Goal: Task Accomplishment & Management: Manage account settings

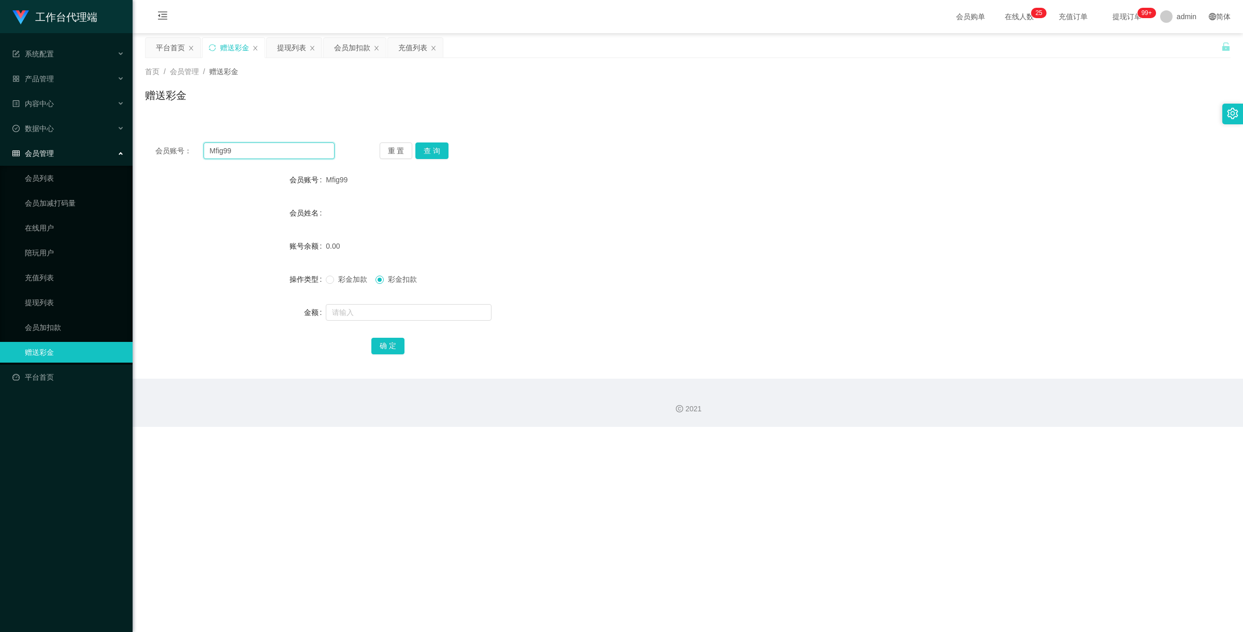
drag, startPoint x: 238, startPoint y: 145, endPoint x: 199, endPoint y: 140, distance: 39.1
click at [156, 136] on div "会员账号： Mfig99 重 置 查 询 会员账号 Mfig99 会员姓名 账号余额 0.00 操作类型 彩金加款 彩金扣款 金额 确 定" at bounding box center [688, 255] width 1086 height 247
paste input "jin19920506"
type input "jin19920506"
click at [431, 153] on button "查 询" at bounding box center [431, 150] width 33 height 17
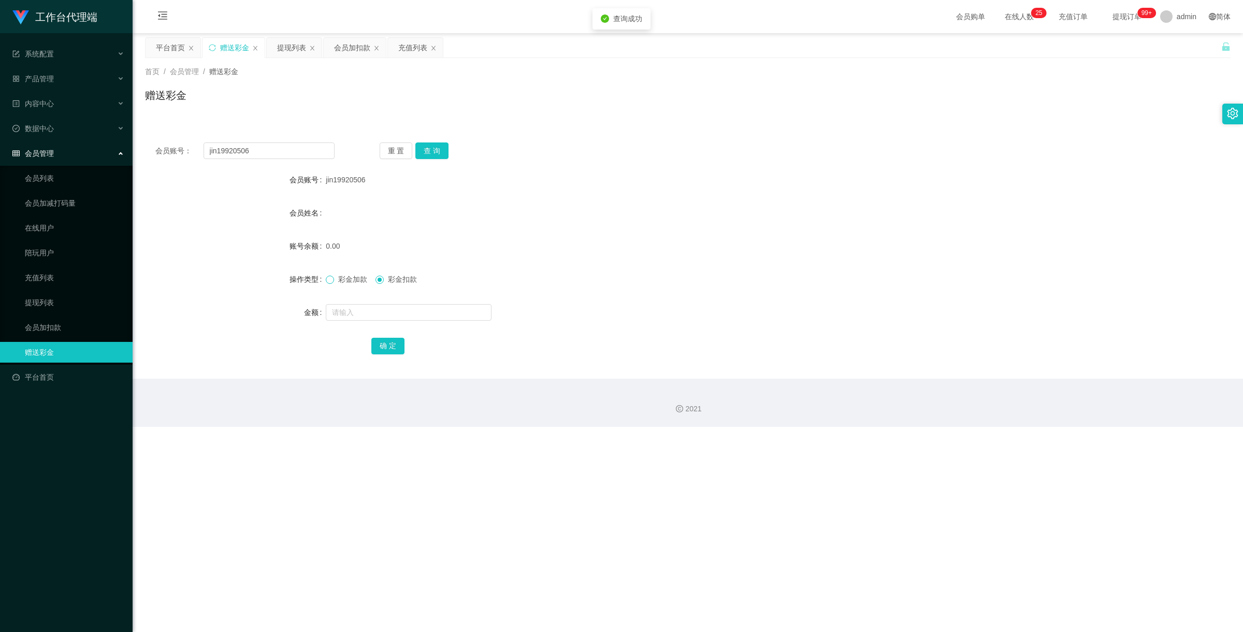
click at [332, 278] on span at bounding box center [330, 280] width 8 height 8
click at [363, 311] on input "text" at bounding box center [409, 312] width 166 height 17
type input "100"
drag, startPoint x: 398, startPoint y: 340, endPoint x: 480, endPoint y: 326, distance: 83.5
click at [398, 340] on button "确 定" at bounding box center [387, 346] width 33 height 17
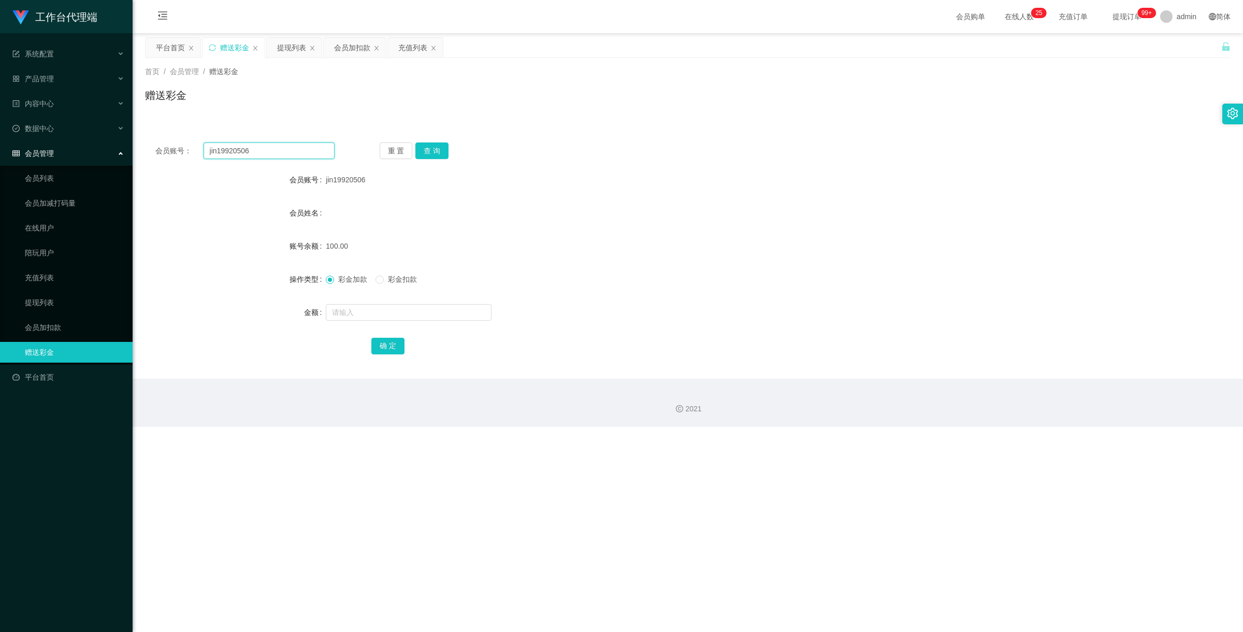
drag, startPoint x: 250, startPoint y: 151, endPoint x: 221, endPoint y: 135, distance: 32.7
click at [221, 135] on div "会员账号： jin19920506 重 置 查 询 会员账号 jin19920506 会员姓名 账号余额 100.00 操作类型 彩金加款 彩金扣款 金额 确…" at bounding box center [688, 255] width 1086 height 247
click at [268, 149] on input "jin19920506" at bounding box center [269, 150] width 131 height 17
drag, startPoint x: 270, startPoint y: 149, endPoint x: 154, endPoint y: 133, distance: 117.2
click at [154, 133] on div "会员账号： jin19920506 重 置 查 询 会员账号 jin19920506 会员姓名 账号余额 100.00 操作类型 彩金加款 彩金扣款 金额 确…" at bounding box center [688, 255] width 1086 height 247
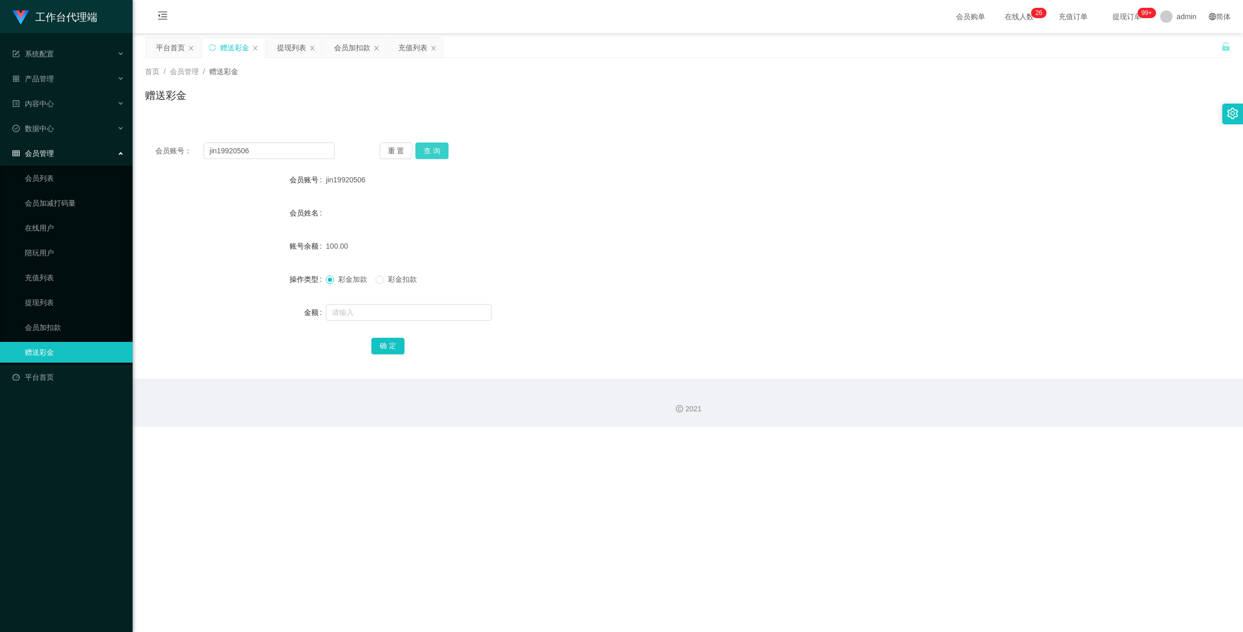
click at [425, 149] on button "查 询" at bounding box center [431, 150] width 33 height 17
drag, startPoint x: 273, startPoint y: 154, endPoint x: 121, endPoint y: 122, distance: 155.7
click at [27, 105] on section "工作台代理端 系统配置 产品管理 产品列表 产品预设置 开奖记录 注单管理 即时注单 内容中心 数据中心 会员管理 会员列表 会员加减打码量 在线用户 陪玩用…" at bounding box center [621, 213] width 1243 height 427
paste input "81285503"
type input "81285503"
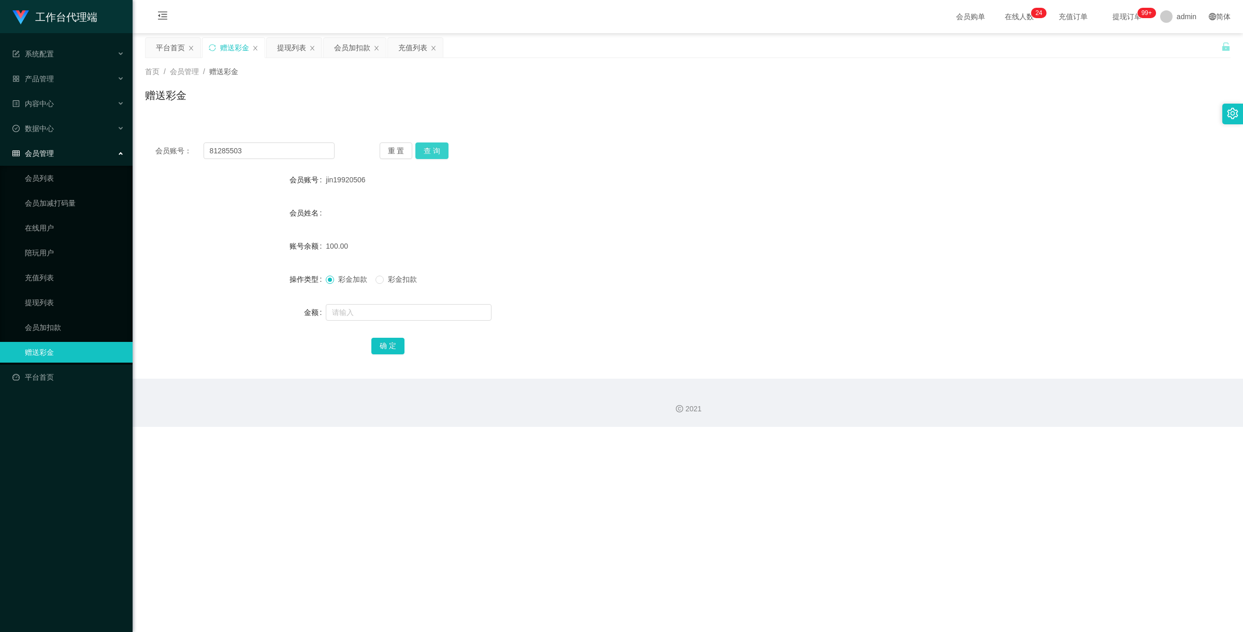
click at [430, 144] on button "查 询" at bounding box center [431, 150] width 33 height 17
click at [390, 313] on input "text" at bounding box center [409, 312] width 166 height 17
type input "150"
click at [382, 346] on button "确 定" at bounding box center [387, 346] width 33 height 17
click at [364, 312] on input "text" at bounding box center [409, 312] width 166 height 17
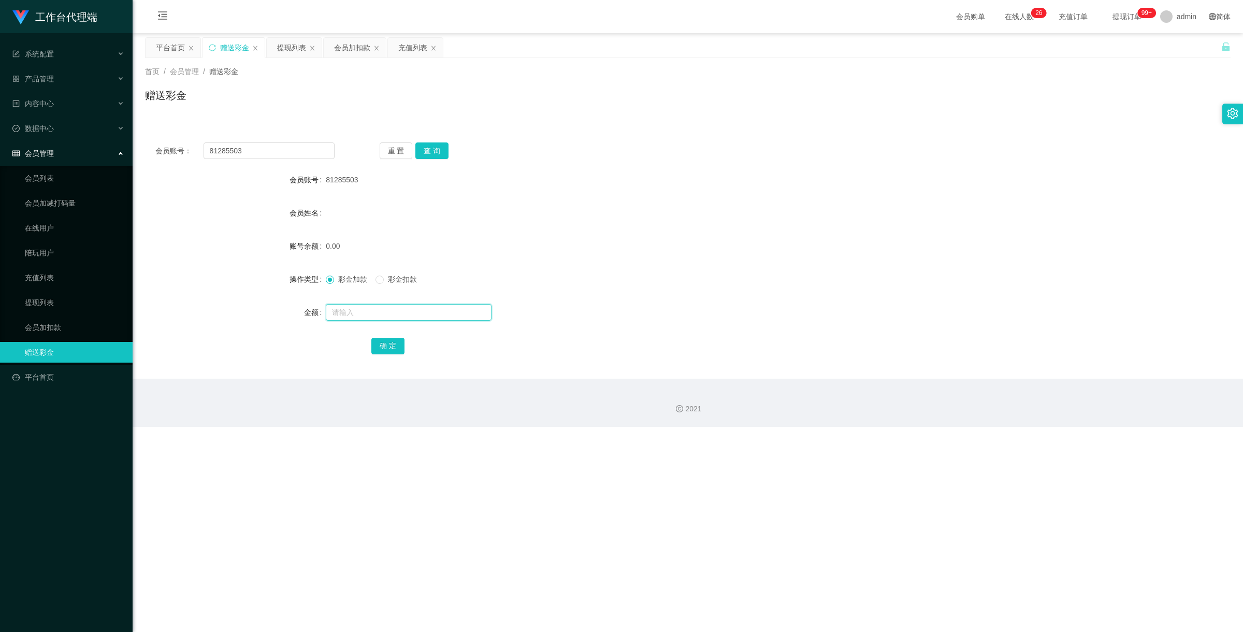
click at [357, 311] on input "text" at bounding box center [409, 312] width 166 height 17
type input "1000"
click at [384, 353] on button "确 定" at bounding box center [387, 346] width 33 height 17
drag, startPoint x: 260, startPoint y: 151, endPoint x: 171, endPoint y: 127, distance: 91.9
click at [171, 127] on div "会员账号： 81285503 重 置 查 询 会员账号 81285503 会员姓名 账号余额 1000.00 操作类型 彩金加款 彩金扣款 金额 确 定" at bounding box center [688, 249] width 1086 height 259
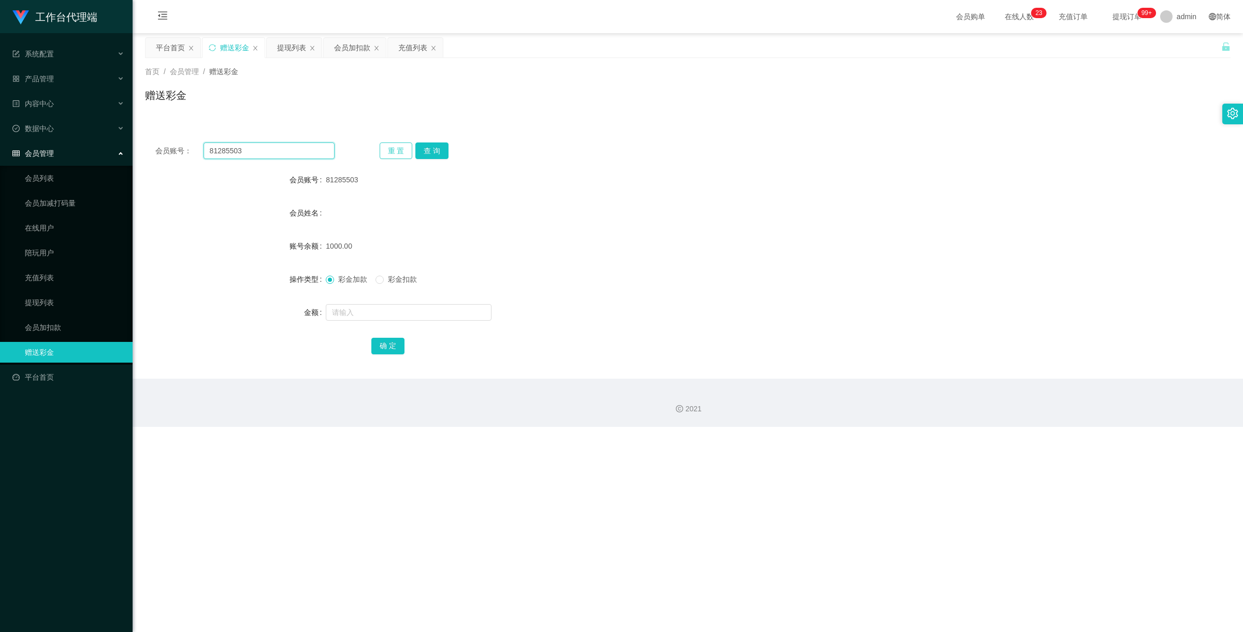
paste input "Mfig99"
type input "Mfig99"
click at [434, 148] on button "查 询" at bounding box center [431, 150] width 33 height 17
click at [447, 148] on button "查 询" at bounding box center [431, 150] width 33 height 17
click at [368, 306] on input "text" at bounding box center [409, 312] width 166 height 17
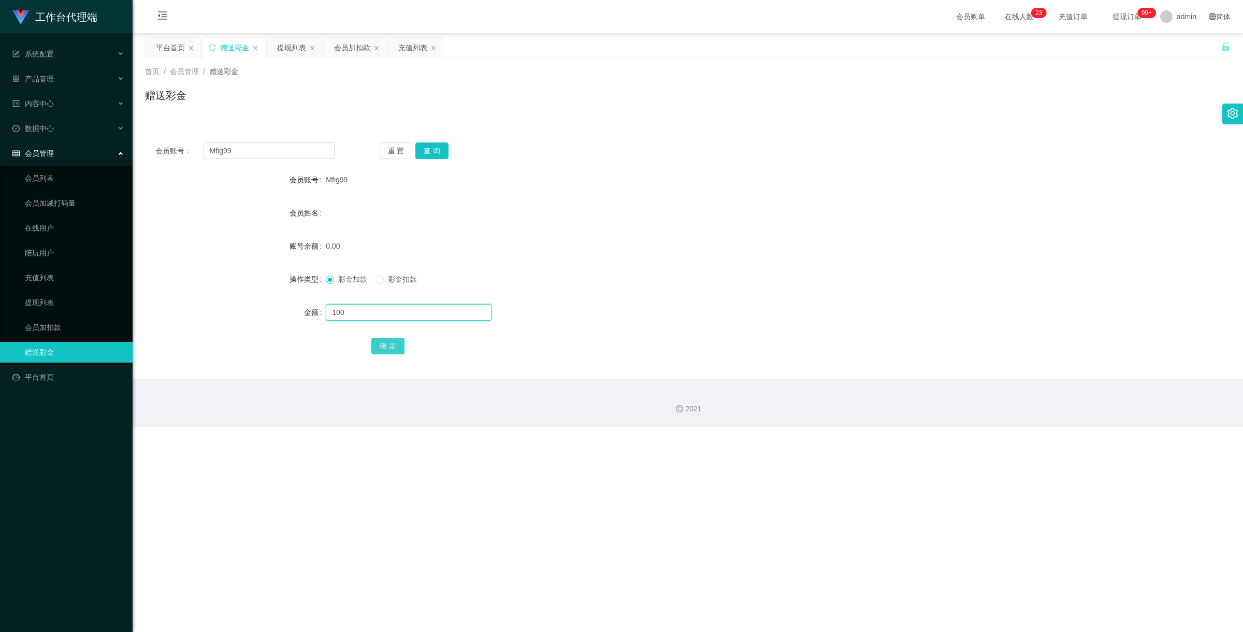
type input "100"
drag, startPoint x: 389, startPoint y: 345, endPoint x: 473, endPoint y: 326, distance: 86.0
click at [389, 345] on button "确 定" at bounding box center [387, 346] width 33 height 17
drag, startPoint x: 256, startPoint y: 153, endPoint x: 157, endPoint y: 136, distance: 100.9
click at [157, 136] on div "会员账号： Mfig99 重 置 查 询 会员账号 Mfig99 会员姓名 账号余额 100.00 操作类型 彩金加款 彩金扣款 金额 确 定" at bounding box center [688, 255] width 1086 height 247
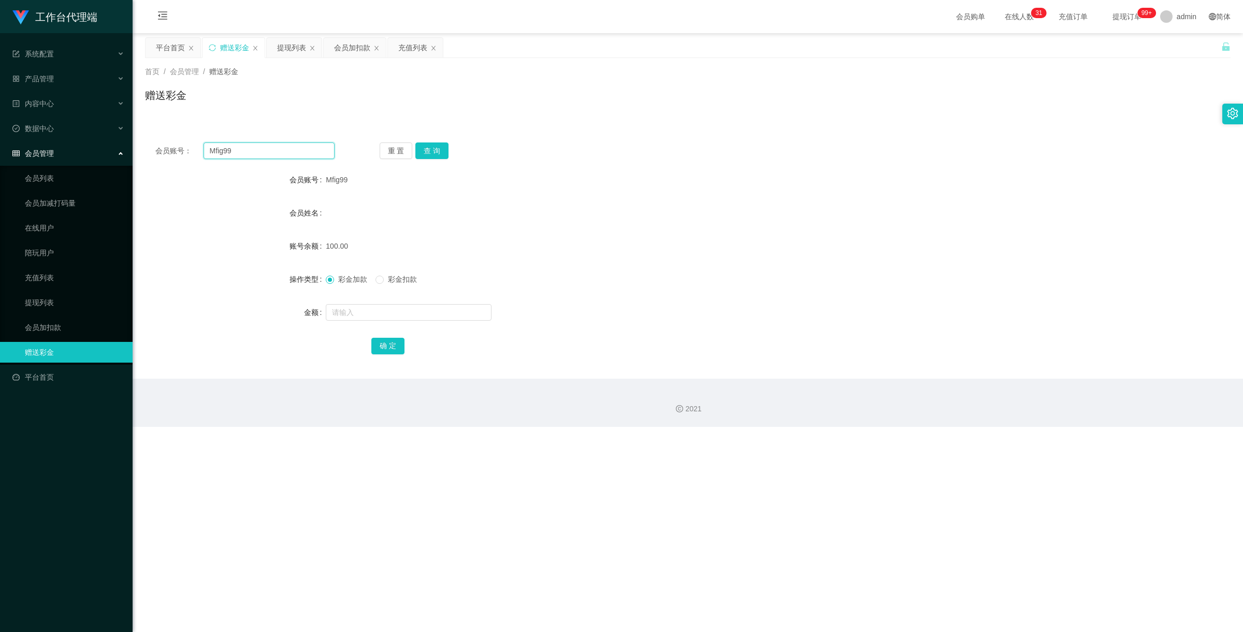
paste input "jin19920506"
type input "jin19920506"
click at [435, 151] on button "查 询" at bounding box center [431, 150] width 33 height 17
click at [382, 312] on input "text" at bounding box center [409, 312] width 166 height 17
type input "130"
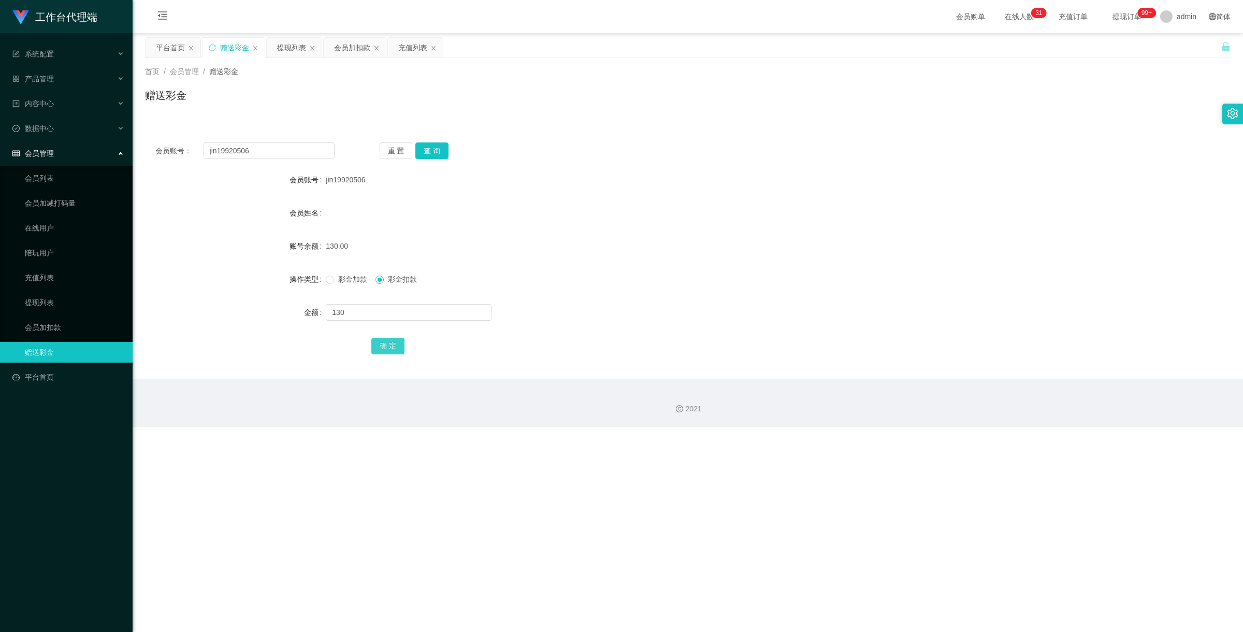
click at [374, 348] on button "确 定" at bounding box center [387, 346] width 33 height 17
drag, startPoint x: 270, startPoint y: 154, endPoint x: 125, endPoint y: 116, distance: 150.7
click at [125, 116] on section "工作台代理端 系统配置 产品管理 产品列表 产品预设置 开奖记录 注单管理 即时注单 内容中心 数据中心 会员管理 会员列表 会员加减打码量 在线用户 陪玩用…" at bounding box center [621, 213] width 1243 height 427
paste input "curry30"
type input "curry30"
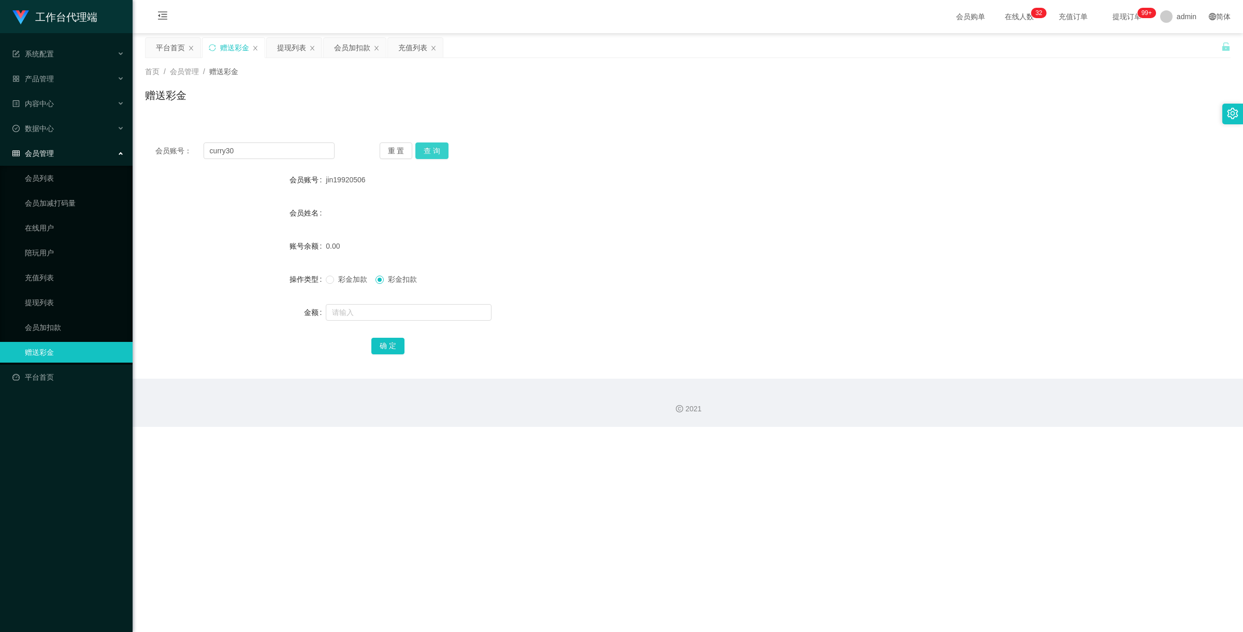
click at [418, 149] on button "查 询" at bounding box center [431, 150] width 33 height 17
click at [394, 308] on input "text" at bounding box center [409, 312] width 166 height 17
type input "150"
click at [392, 345] on button "确 定" at bounding box center [387, 346] width 33 height 17
click at [364, 309] on input "text" at bounding box center [409, 312] width 166 height 17
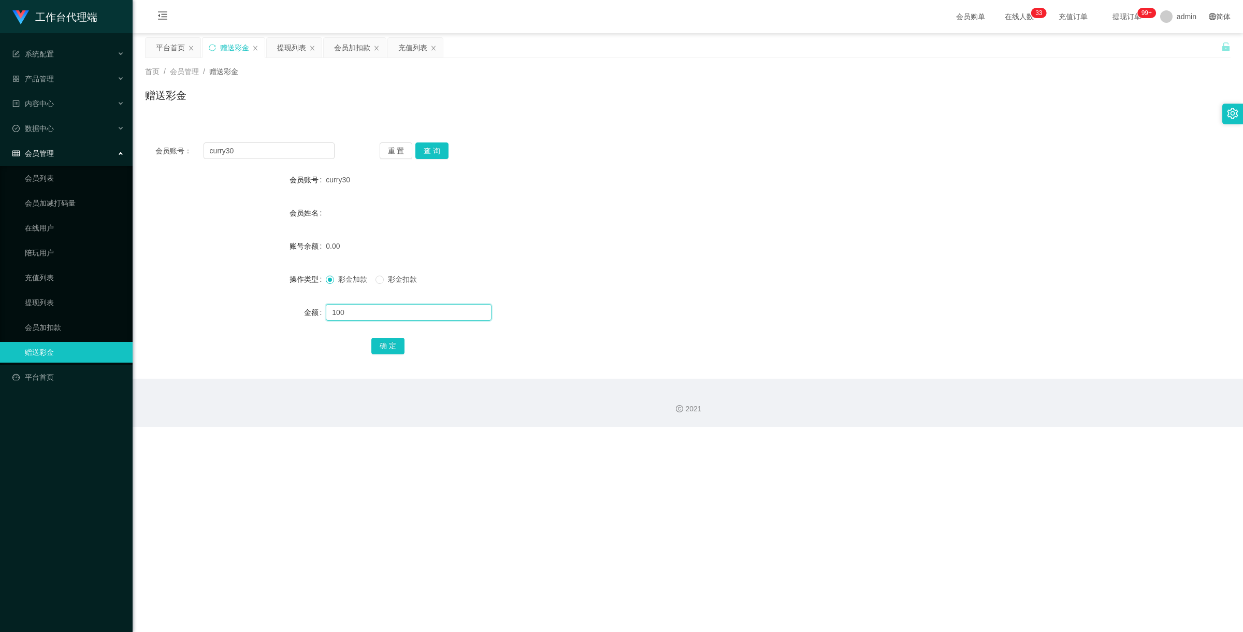
type input "100"
click at [391, 354] on div "确 定" at bounding box center [688, 345] width 634 height 21
click at [392, 351] on button "确 定" at bounding box center [387, 346] width 33 height 17
click at [91, 112] on section "工作台代理端 系统配置 产品管理 产品列表 产品预设置 开奖记录 注单管理 即时注单 内容中心 数据中心 会员管理 会员列表 会员加减打码量 在线用户 陪玩用…" at bounding box center [621, 213] width 1243 height 427
paste input "81285503"
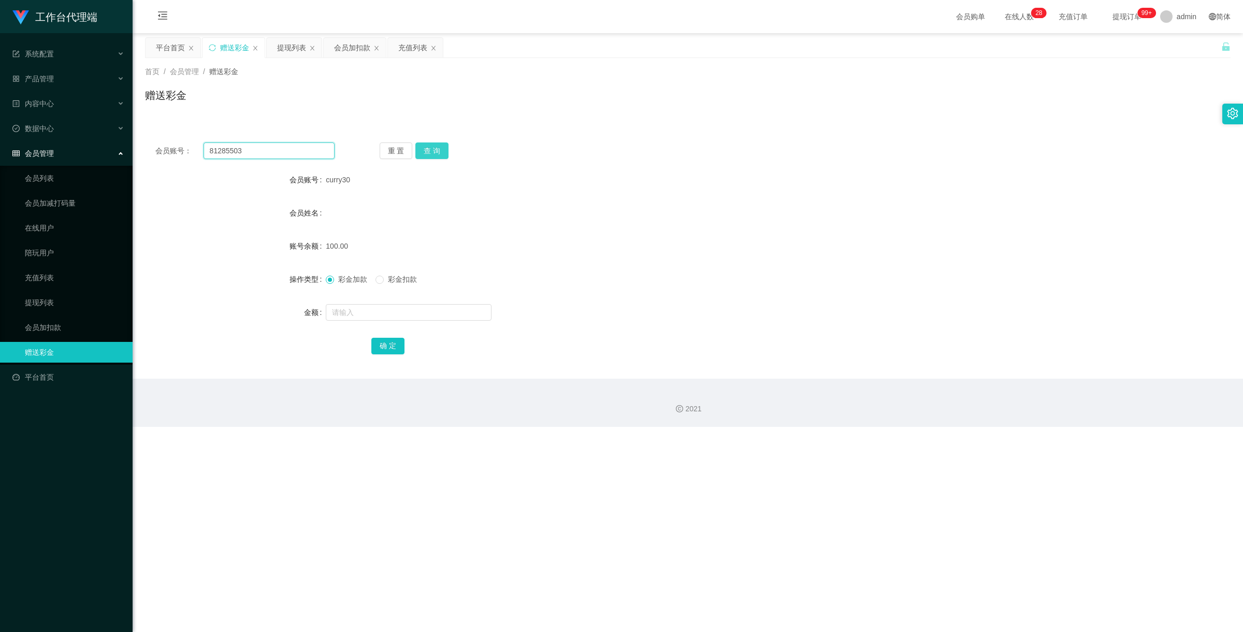
type input "81285503"
click at [429, 151] on button "查 询" at bounding box center [431, 150] width 33 height 17
click at [390, 277] on span "彩金扣款" at bounding box center [402, 279] width 37 height 8
click at [390, 315] on input "text" at bounding box center [409, 312] width 166 height 17
type input "1300"
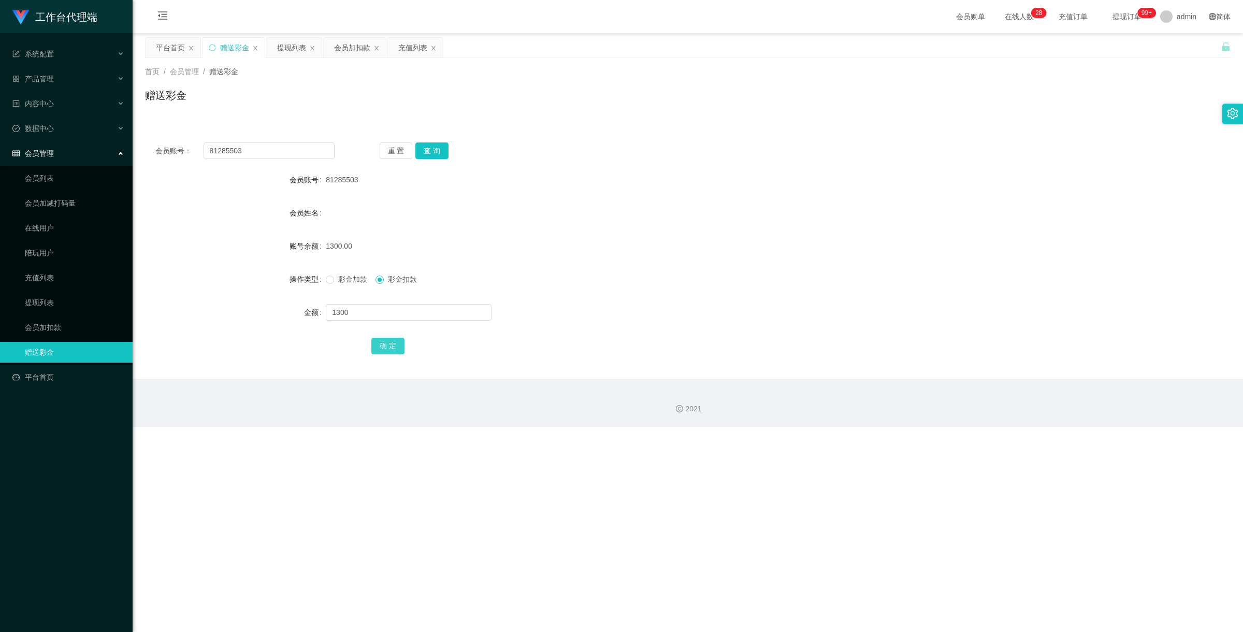
drag, startPoint x: 390, startPoint y: 339, endPoint x: 433, endPoint y: 337, distance: 43.6
click at [390, 339] on button "确 定" at bounding box center [387, 346] width 33 height 17
drag, startPoint x: 255, startPoint y: 146, endPoint x: 192, endPoint y: 144, distance: 63.8
click at [206, 146] on input "81285503" at bounding box center [269, 150] width 131 height 17
paste input "722535"
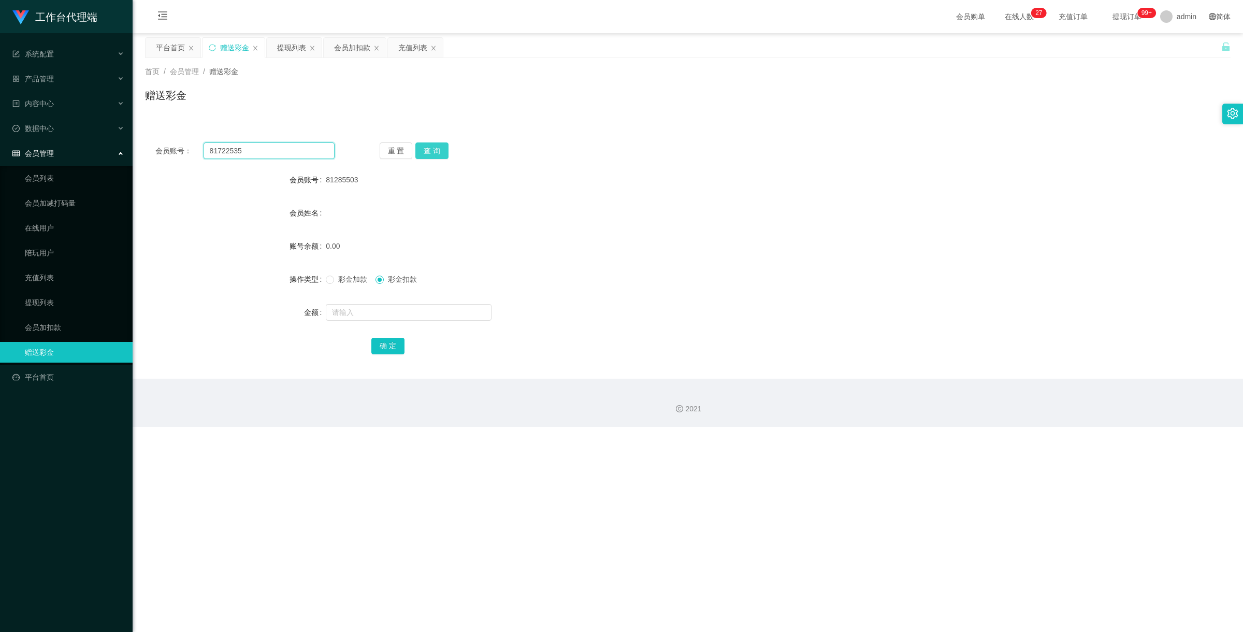
type input "81722535"
click at [430, 153] on button "查 询" at bounding box center [431, 150] width 33 height 17
click at [47, 277] on link "充值列表" at bounding box center [74, 277] width 99 height 21
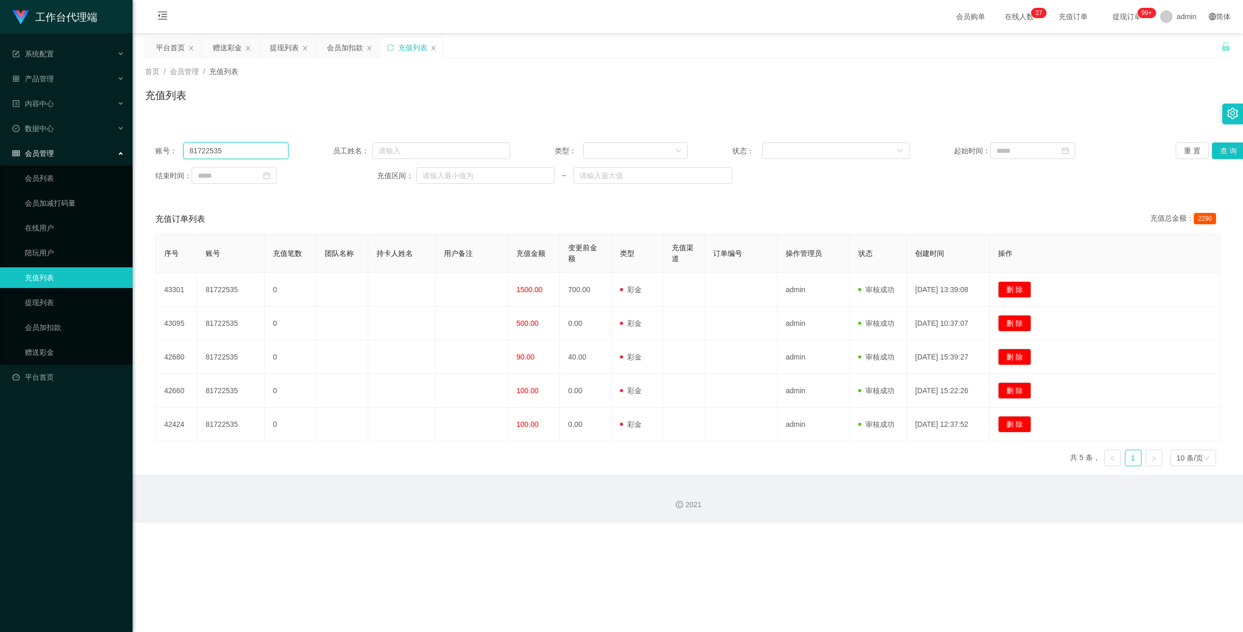
drag, startPoint x: 241, startPoint y: 153, endPoint x: 154, endPoint y: 153, distance: 87.6
click at [154, 153] on div "账号： 81722535 员工姓名： 类型： 状态： 起始时间： 重 置 查 询 结束时间： 充值区间： ~" at bounding box center [688, 163] width 1086 height 62
click at [1221, 151] on button "查 询" at bounding box center [1228, 150] width 33 height 17
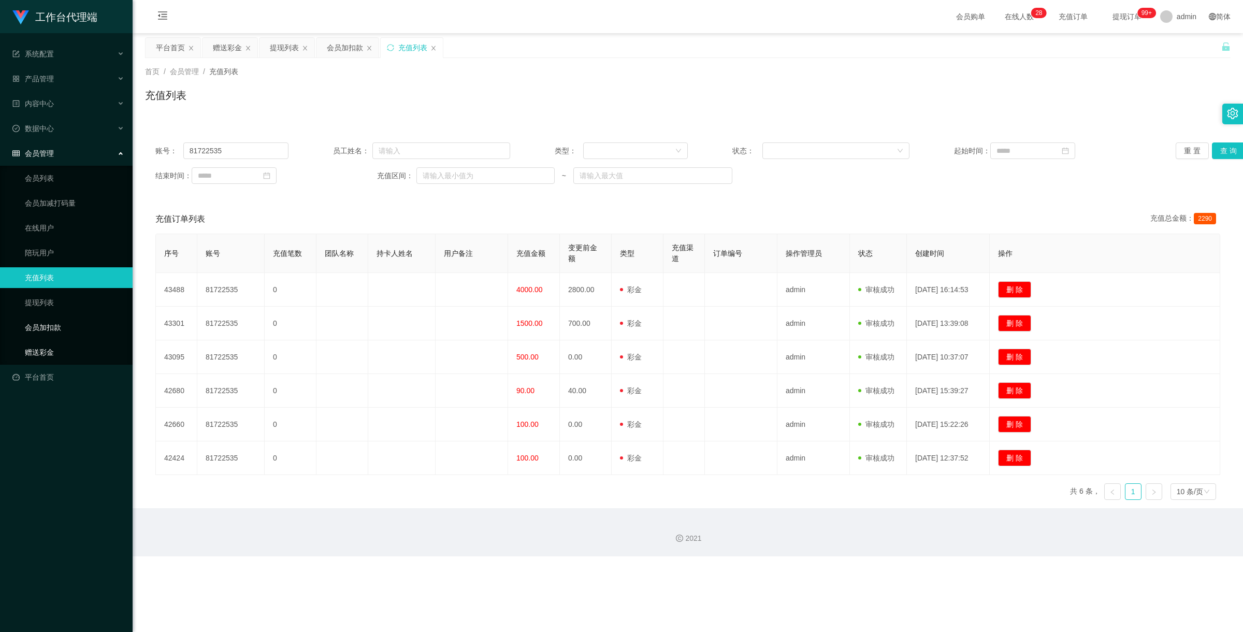
click at [55, 349] on link "赠送彩金" at bounding box center [74, 352] width 99 height 21
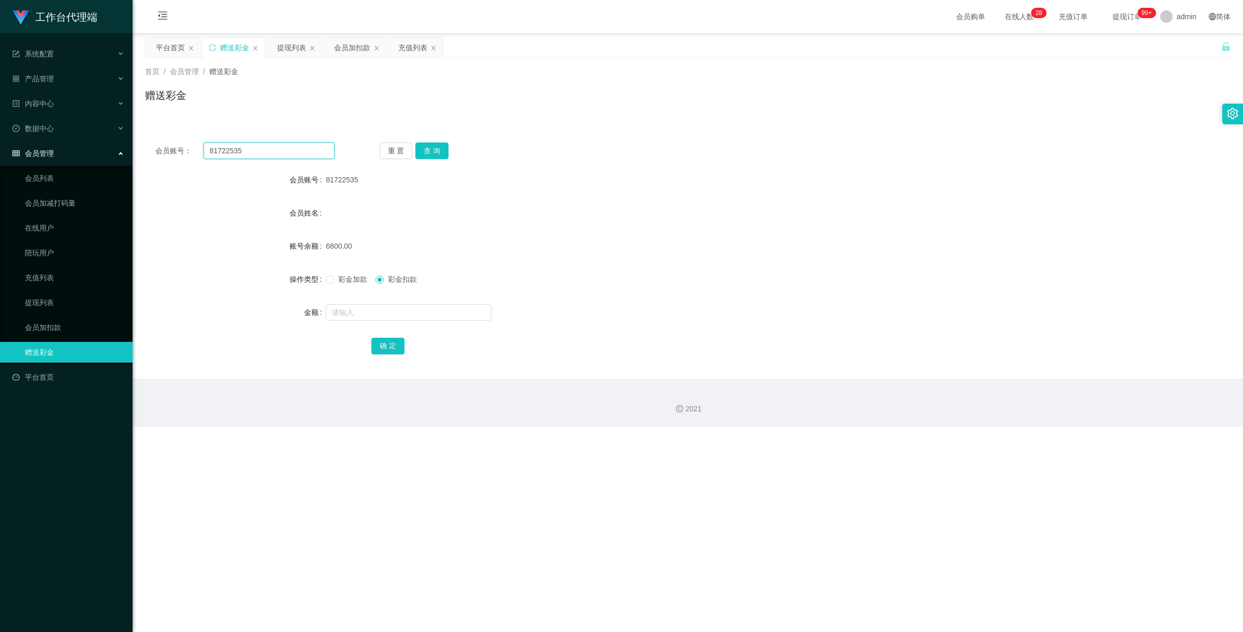
drag, startPoint x: 252, startPoint y: 153, endPoint x: 198, endPoint y: 147, distance: 54.8
click at [198, 147] on div "会员账号： 81722535" at bounding box center [244, 150] width 179 height 17
paste input "curry30"
type input "curry30"
click at [419, 147] on button "查 询" at bounding box center [431, 150] width 33 height 17
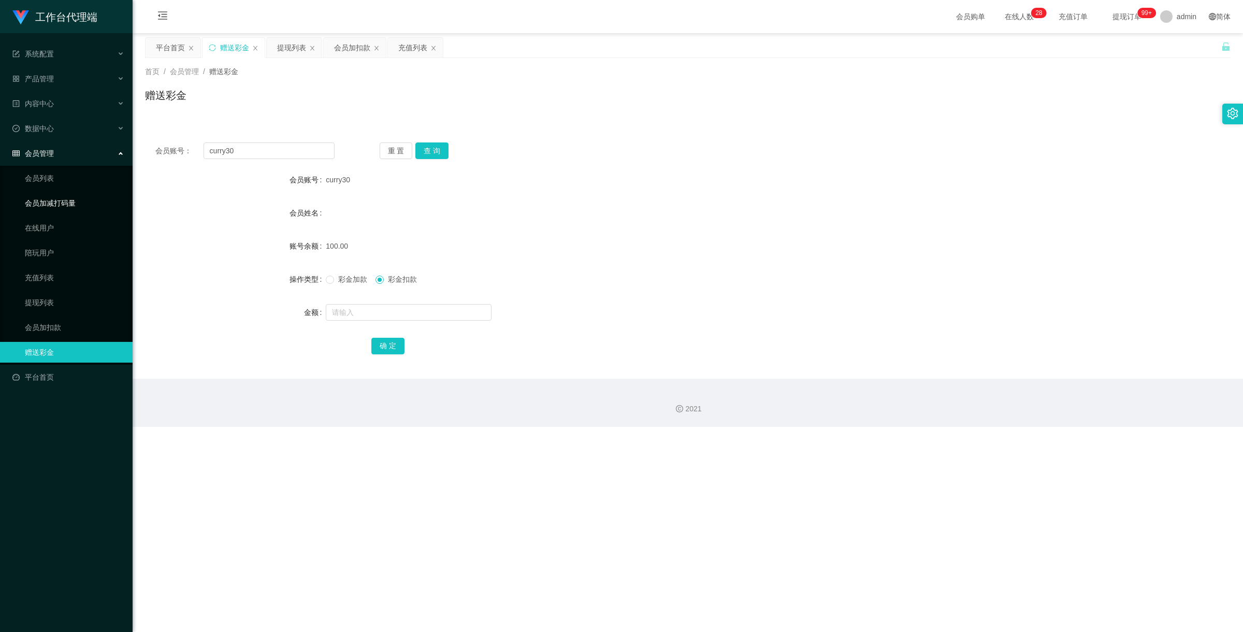
click at [73, 195] on link "会员加减打码量" at bounding box center [74, 203] width 99 height 21
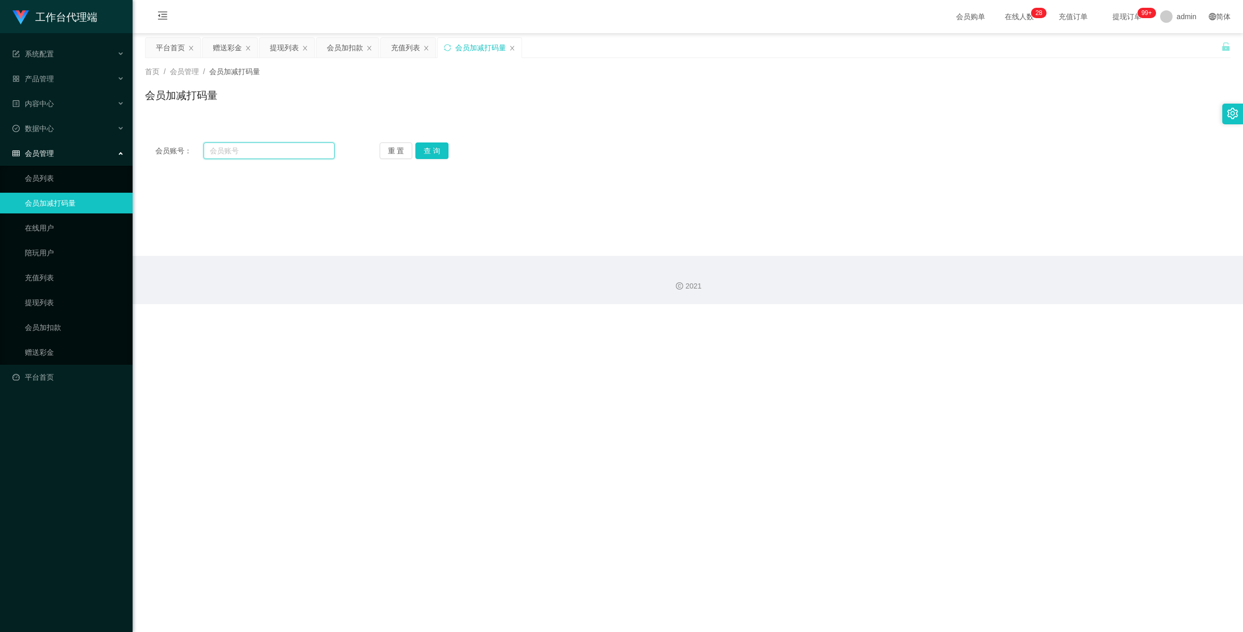
click at [240, 151] on input "text" at bounding box center [269, 150] width 131 height 17
paste input "curry30"
type input "curry30"
click at [433, 147] on button "查 询" at bounding box center [431, 150] width 33 height 17
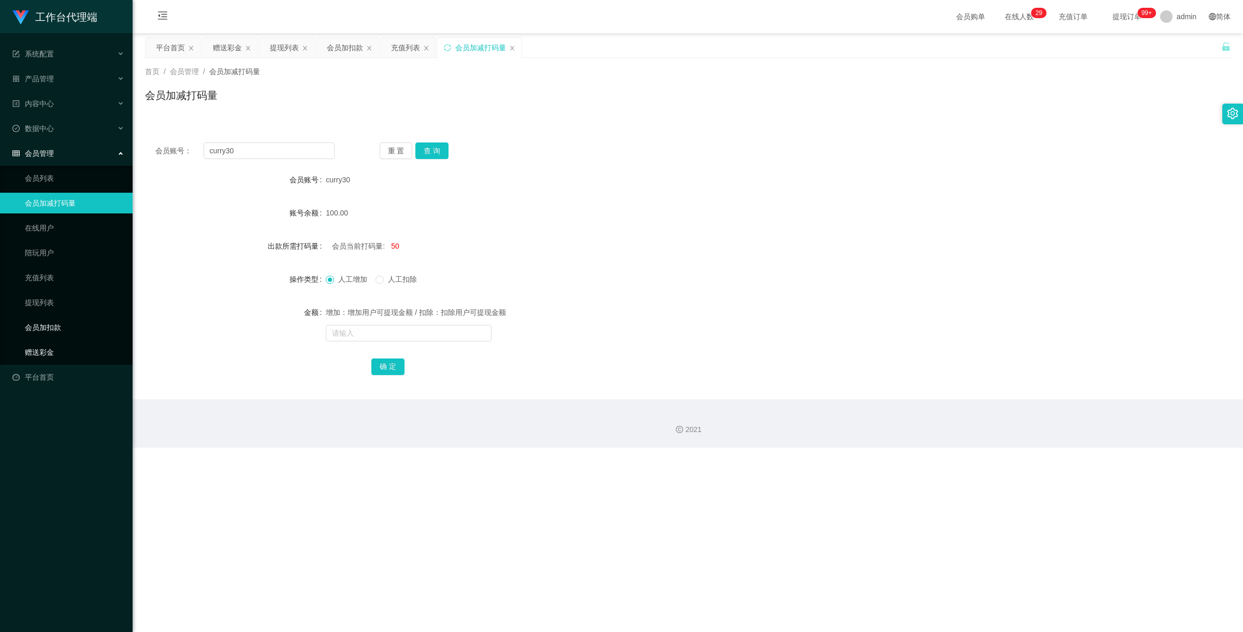
drag, startPoint x: 56, startPoint y: 345, endPoint x: 76, endPoint y: 333, distance: 23.5
click at [56, 345] on link "赠送彩金" at bounding box center [74, 352] width 99 height 21
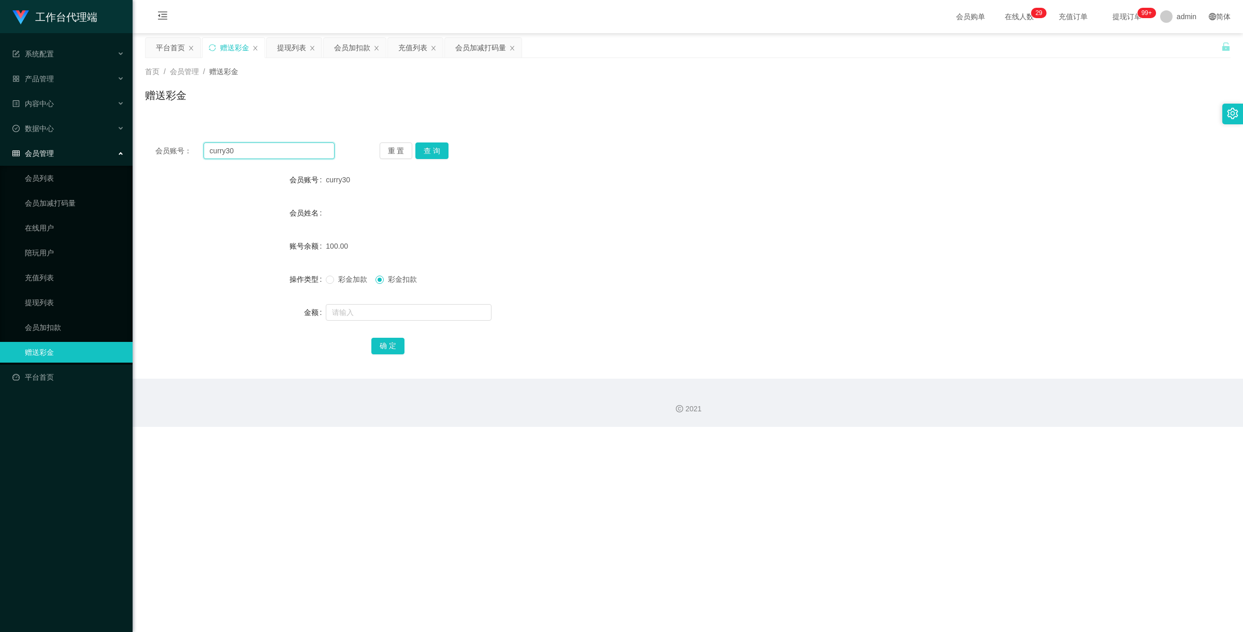
drag, startPoint x: 243, startPoint y: 153, endPoint x: 175, endPoint y: 136, distance: 71.0
click at [175, 136] on div "会员账号： curry30 重 置 查 询 会员账号 curry30 会员姓名 账号余额 100.00 操作类型 彩金加款 彩金扣款 金额 确 定" at bounding box center [688, 255] width 1086 height 247
click at [437, 149] on button "查 询" at bounding box center [431, 150] width 33 height 17
click at [66, 297] on link "提现列表" at bounding box center [74, 302] width 99 height 21
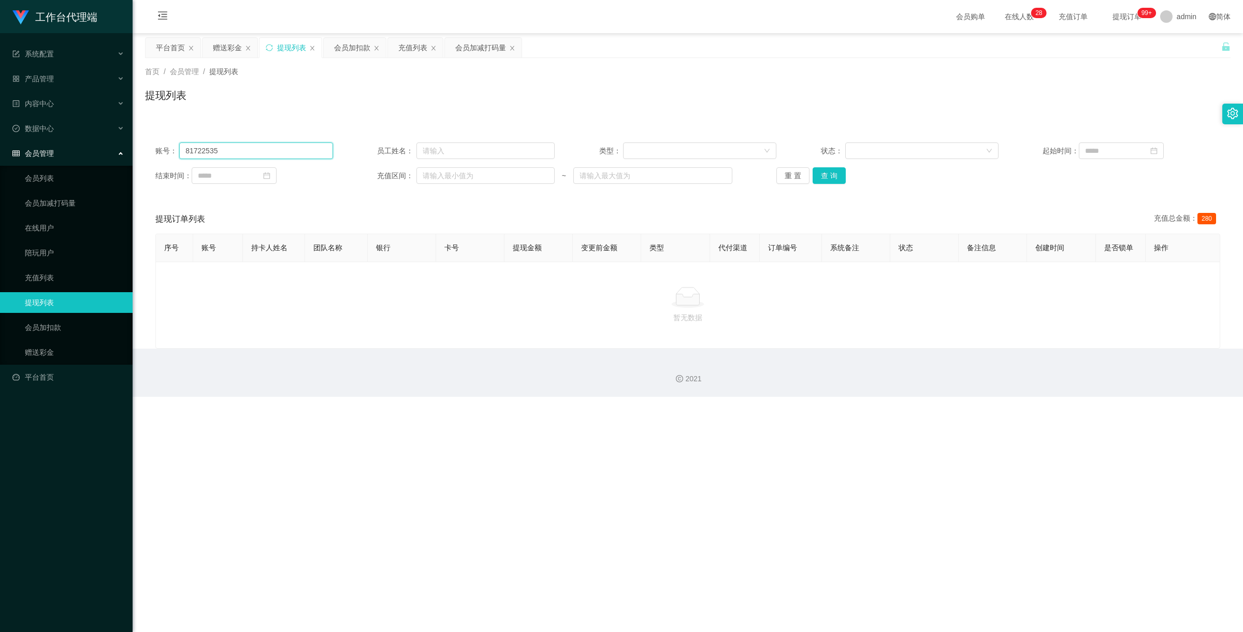
drag, startPoint x: 240, startPoint y: 156, endPoint x: 22, endPoint y: 141, distance: 218.6
click at [0, 132] on section "工作台代理端 系统配置 产品管理 产品列表 产品预设置 开奖记录 注单管理 即时注单 内容中心 数据中心 会员管理 会员列表 会员加减打码量 在线用户 陪玩用…" at bounding box center [621, 198] width 1243 height 397
paste input "curry30"
type input "curry30"
click at [837, 167] on button "查 询" at bounding box center [829, 175] width 33 height 17
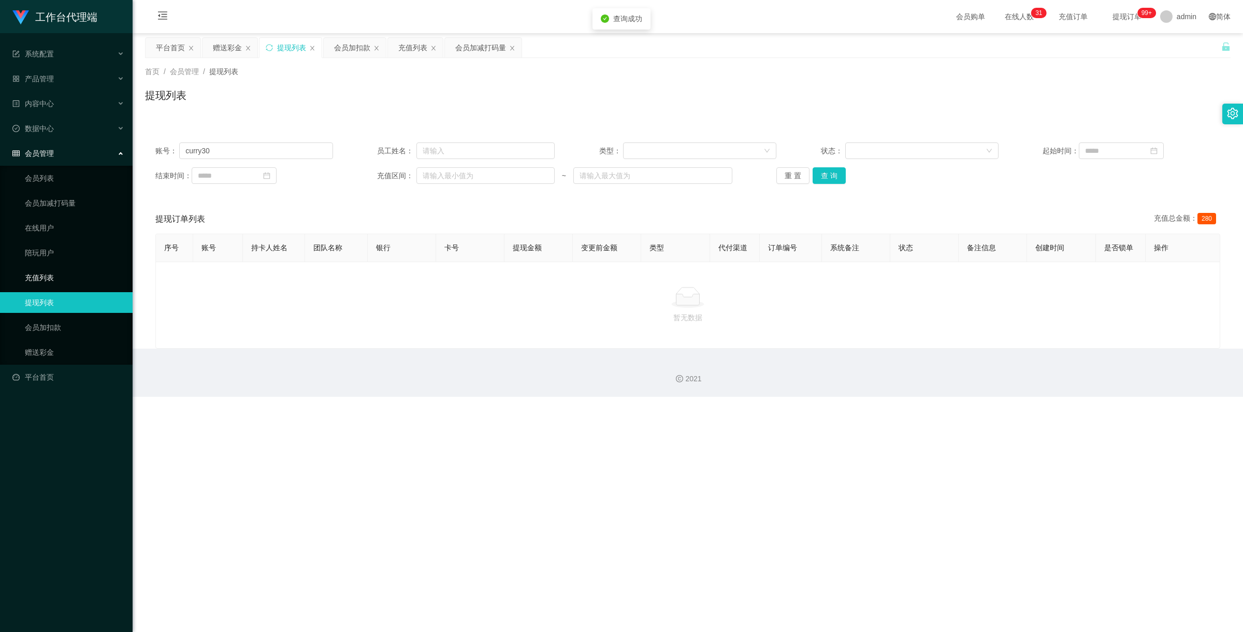
click at [63, 279] on link "充值列表" at bounding box center [74, 277] width 99 height 21
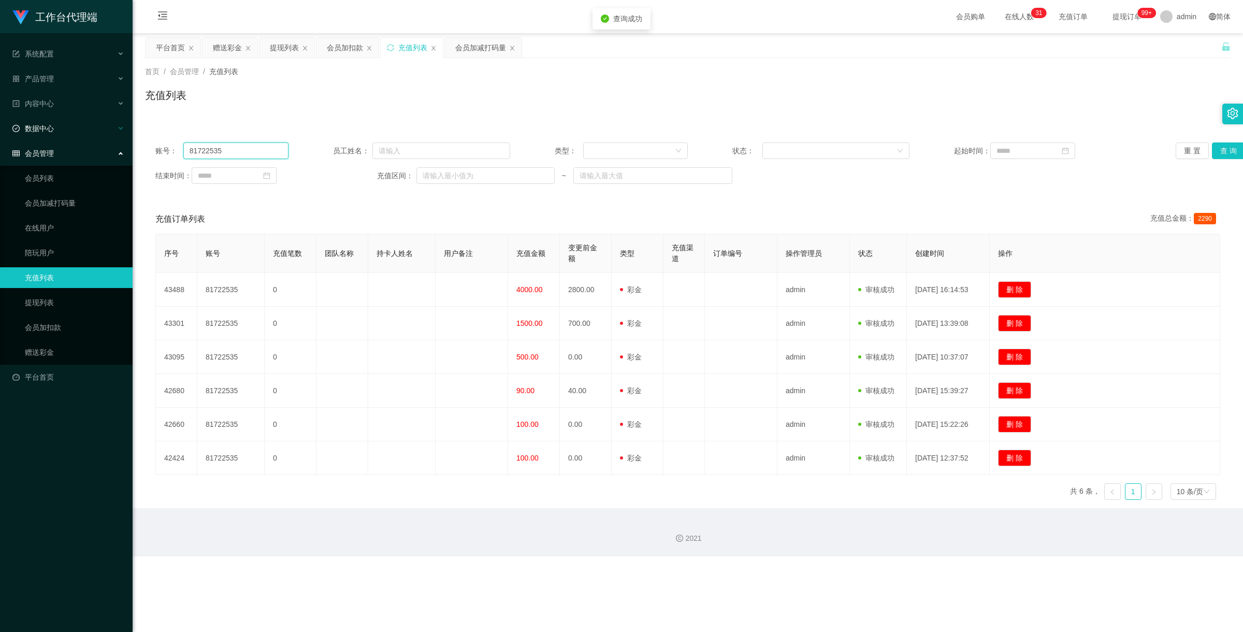
drag, startPoint x: 254, startPoint y: 154, endPoint x: 62, endPoint y: 138, distance: 192.4
click at [62, 138] on section "工作台代理端 系统配置 产品管理 产品列表 产品预设置 开奖记录 注单管理 即时注单 内容中心 数据中心 会员管理 会员列表 会员加减打码量 在线用户 陪玩用…" at bounding box center [621, 278] width 1243 height 556
paste input "curry30"
type input "curry30"
click at [1220, 149] on button "查 询" at bounding box center [1228, 150] width 33 height 17
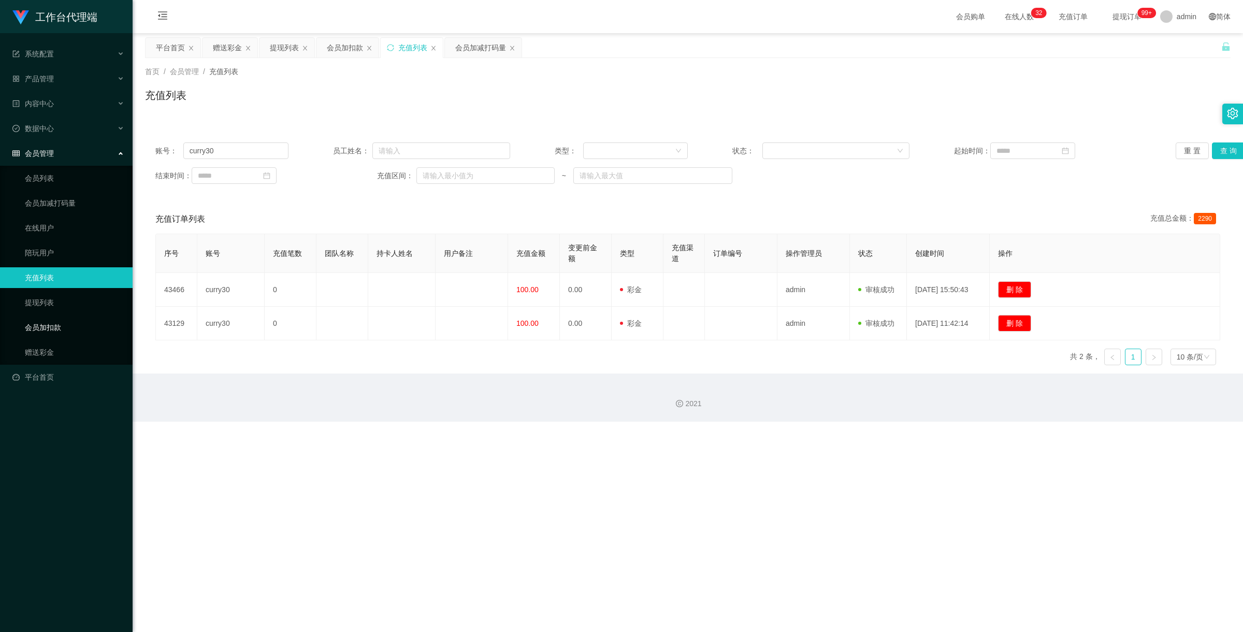
drag, startPoint x: 68, startPoint y: 324, endPoint x: 74, endPoint y: 319, distance: 8.4
click at [68, 324] on link "会员加扣款" at bounding box center [74, 327] width 99 height 21
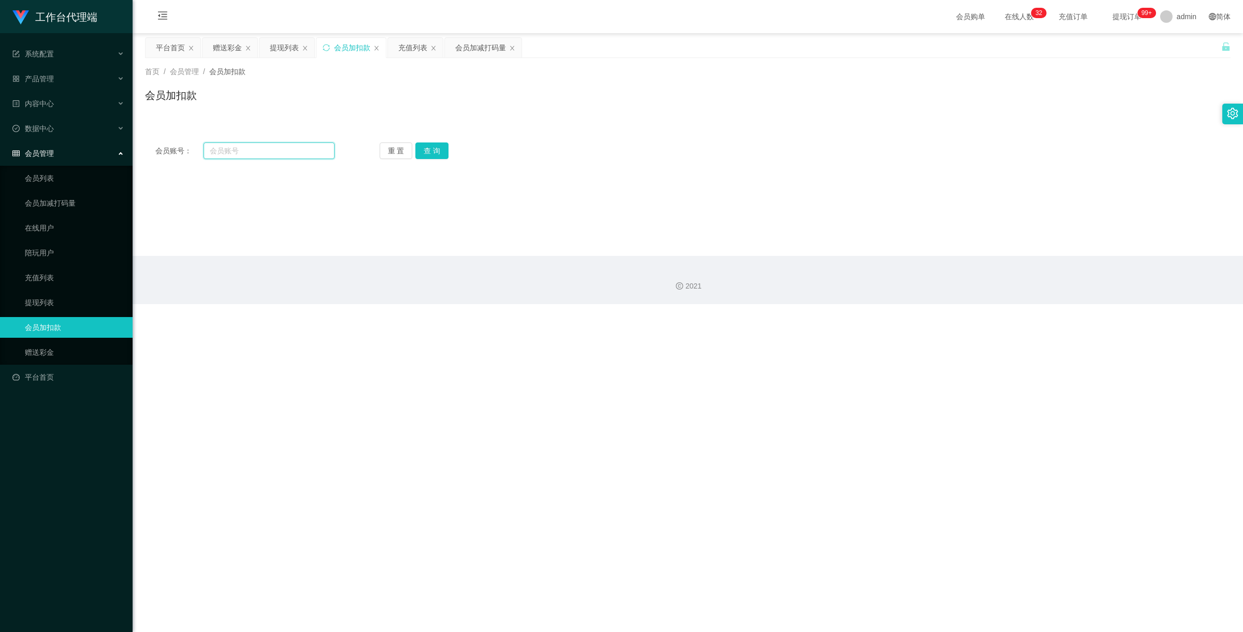
click at [262, 154] on input "text" at bounding box center [269, 150] width 131 height 17
paste input "curry30"
type input "curry30"
click at [443, 151] on button "查 询" at bounding box center [431, 150] width 33 height 17
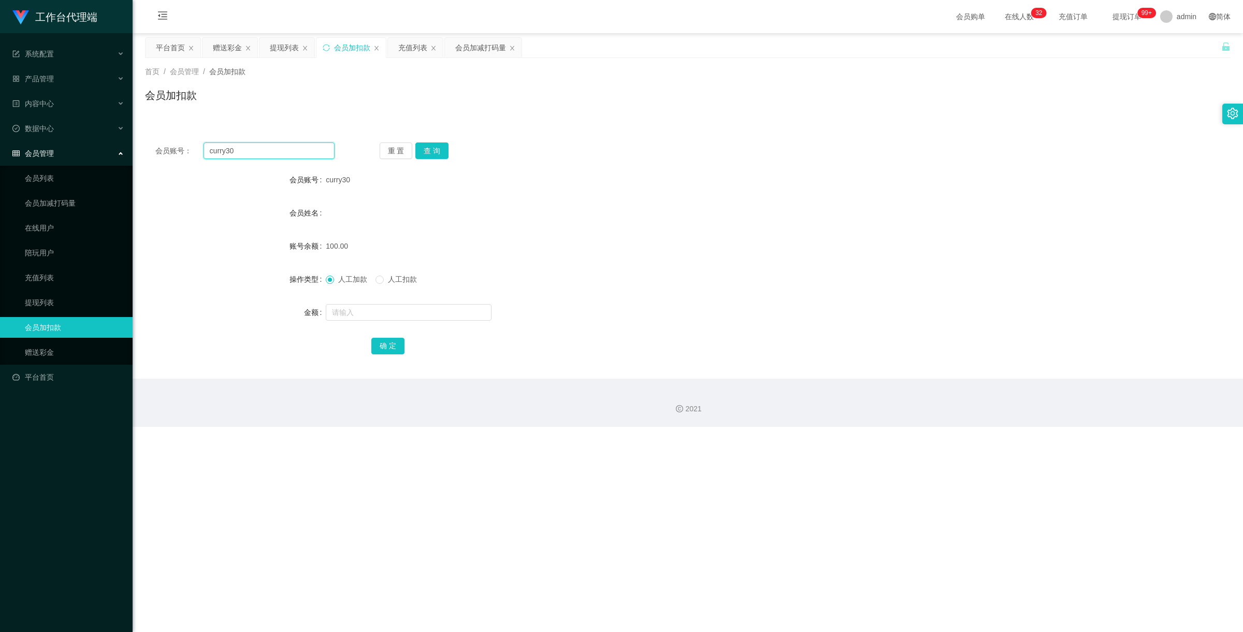
drag, startPoint x: 197, startPoint y: 140, endPoint x: 153, endPoint y: 127, distance: 46.4
click at [153, 127] on div "会员账号： curry30 重 置 查 询 会员账号 curry30 会员姓名 账号余额 100.00 操作类型 人工加款 人工扣款 金额 确 定" at bounding box center [688, 249] width 1086 height 259
click at [436, 143] on button "查 询" at bounding box center [431, 150] width 33 height 17
click at [437, 145] on button "查 询" at bounding box center [431, 150] width 33 height 17
click at [437, 145] on button "查 询" at bounding box center [437, 150] width 45 height 17
